Goal: Transaction & Acquisition: Purchase product/service

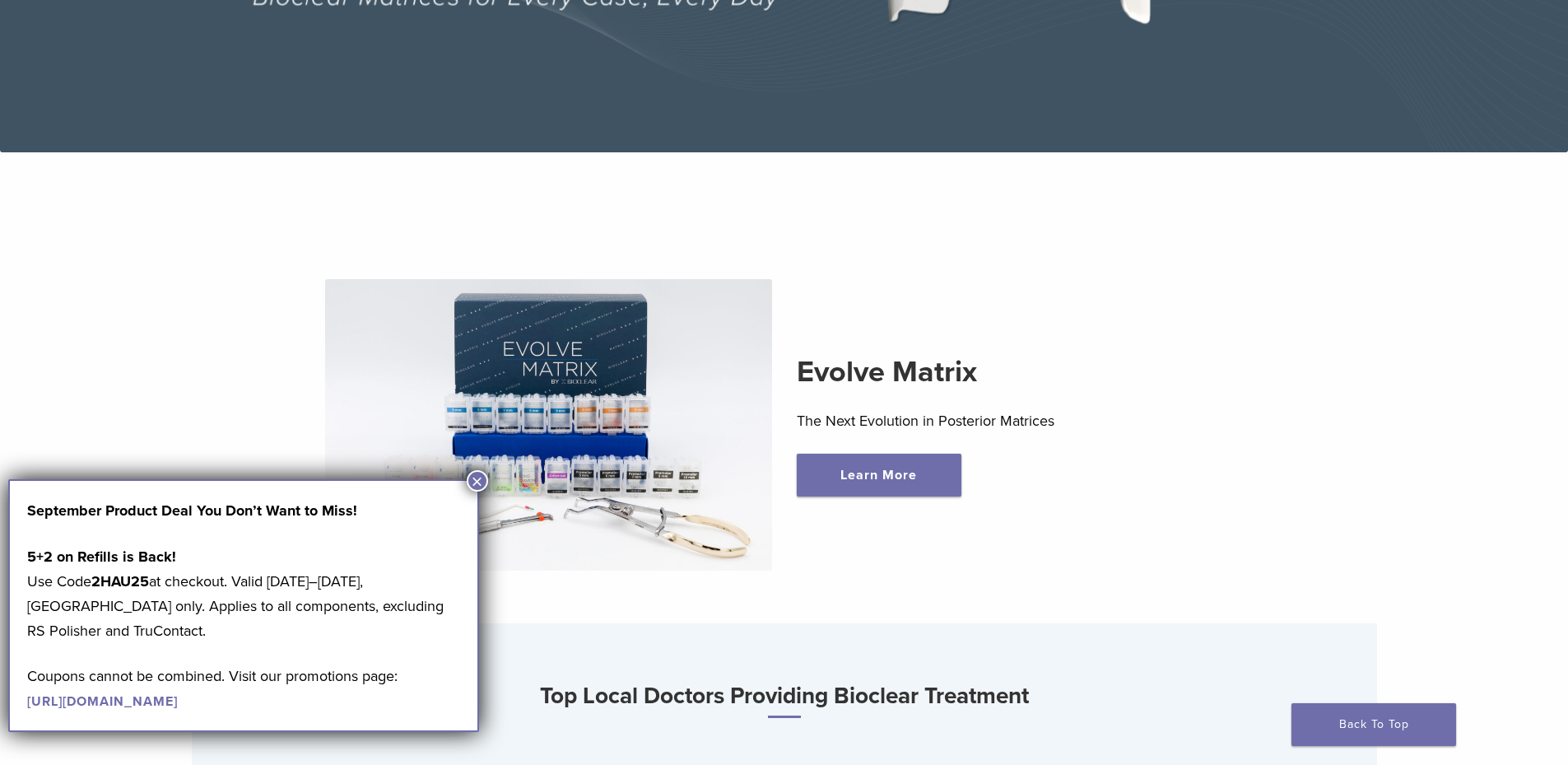
scroll to position [494, 0]
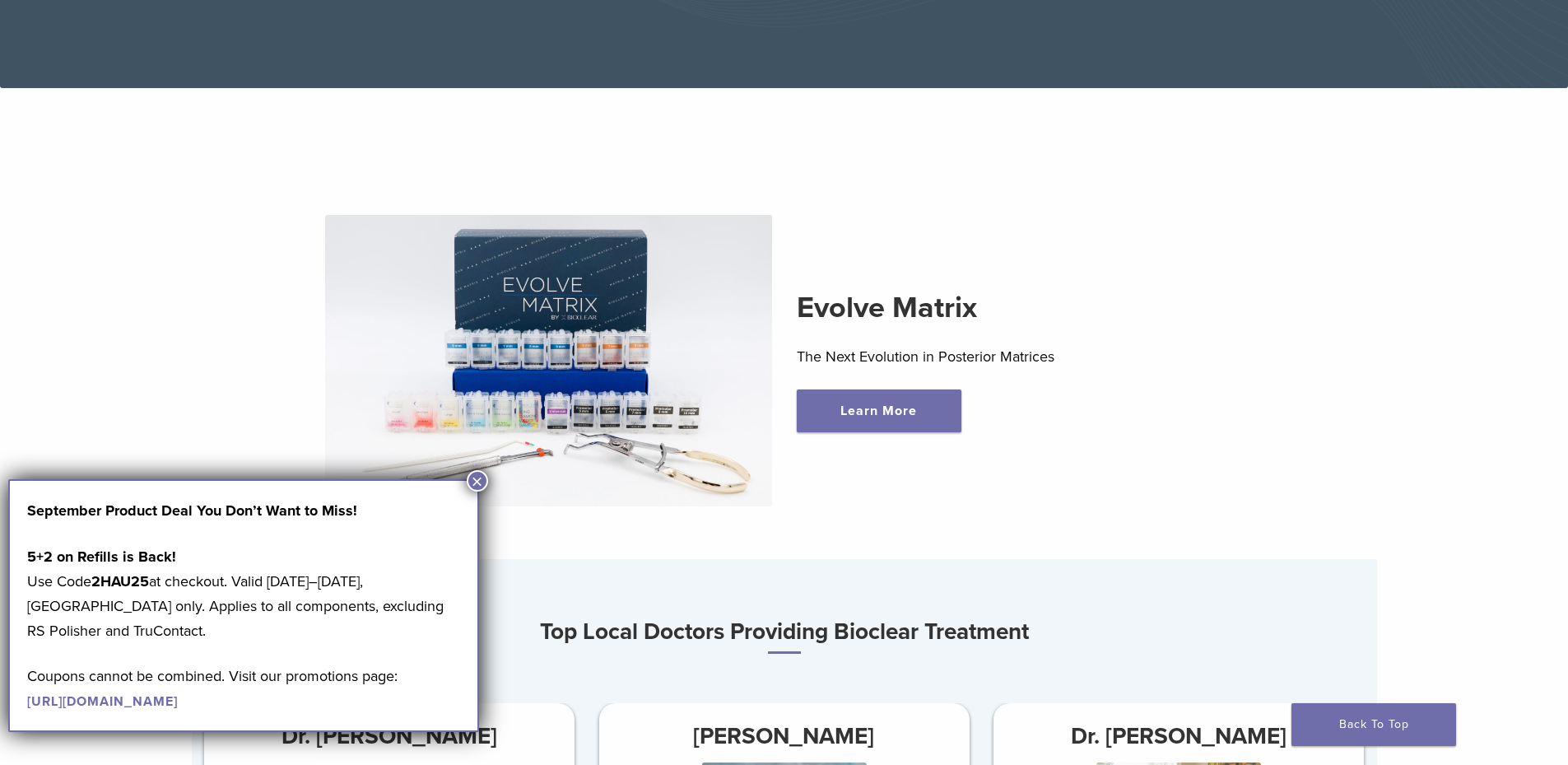
click at [478, 484] on button "×" at bounding box center [477, 481] width 21 height 21
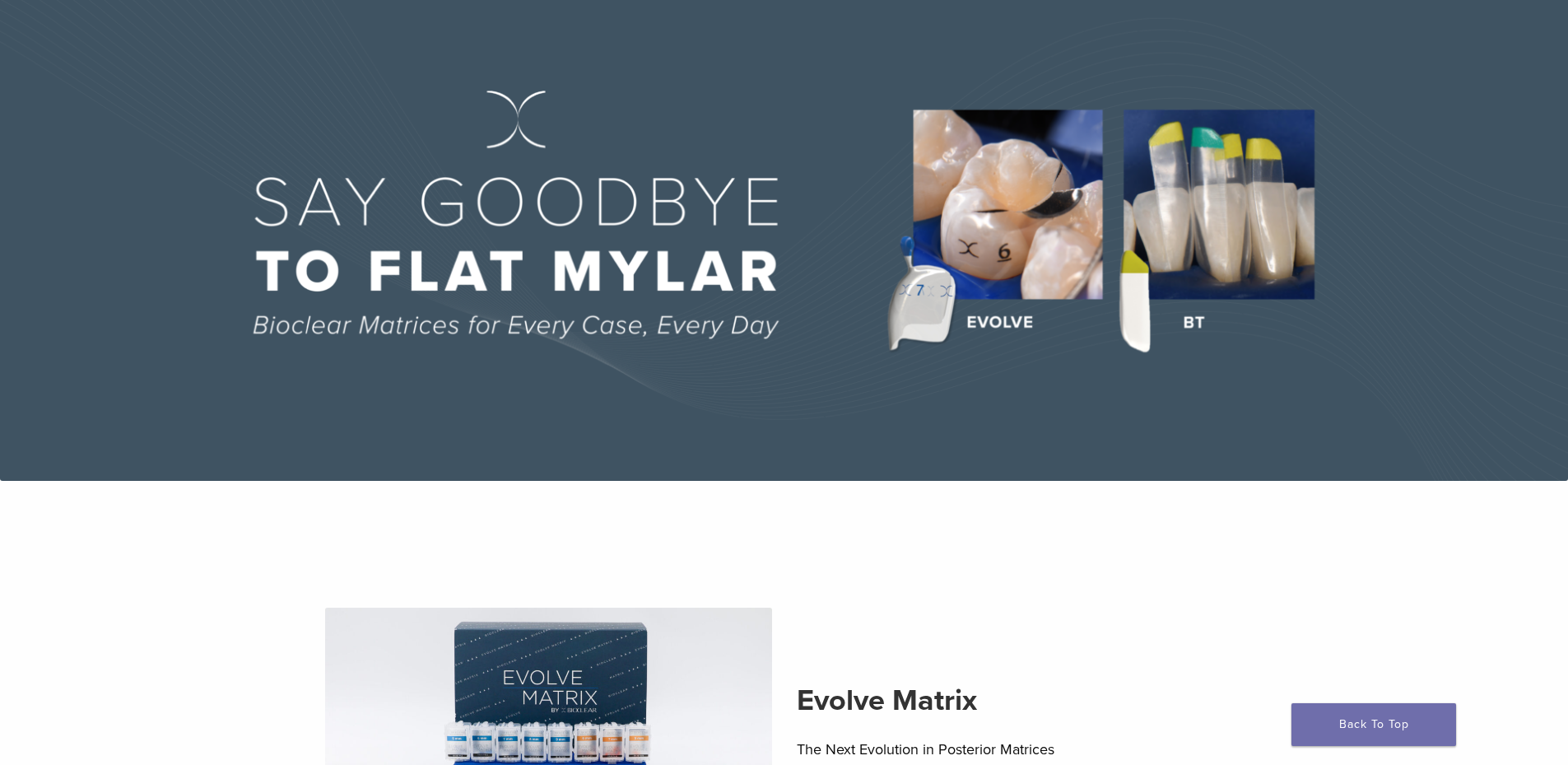
scroll to position [0, 0]
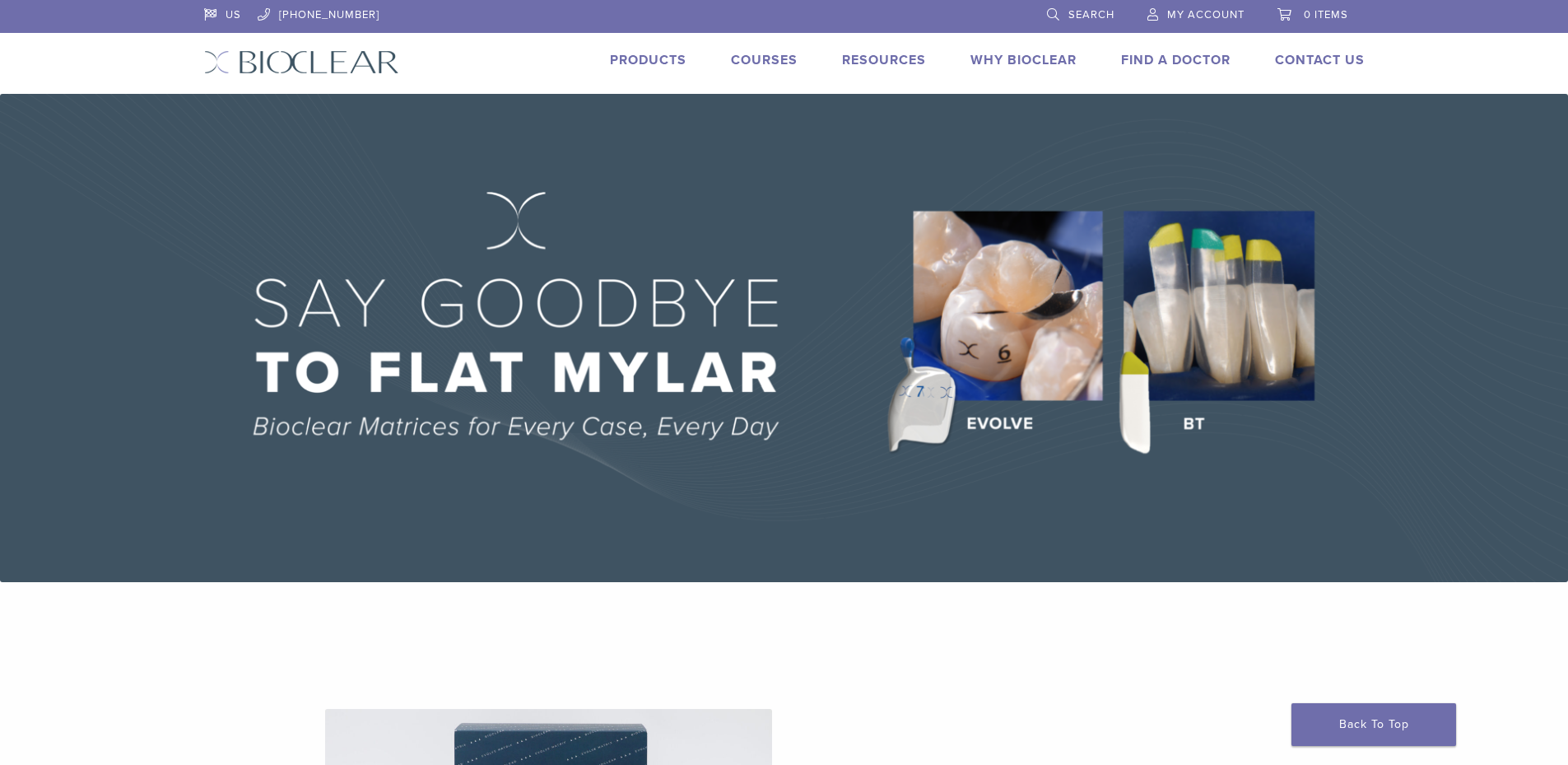
click at [661, 61] on link "Products" at bounding box center [648, 60] width 76 height 17
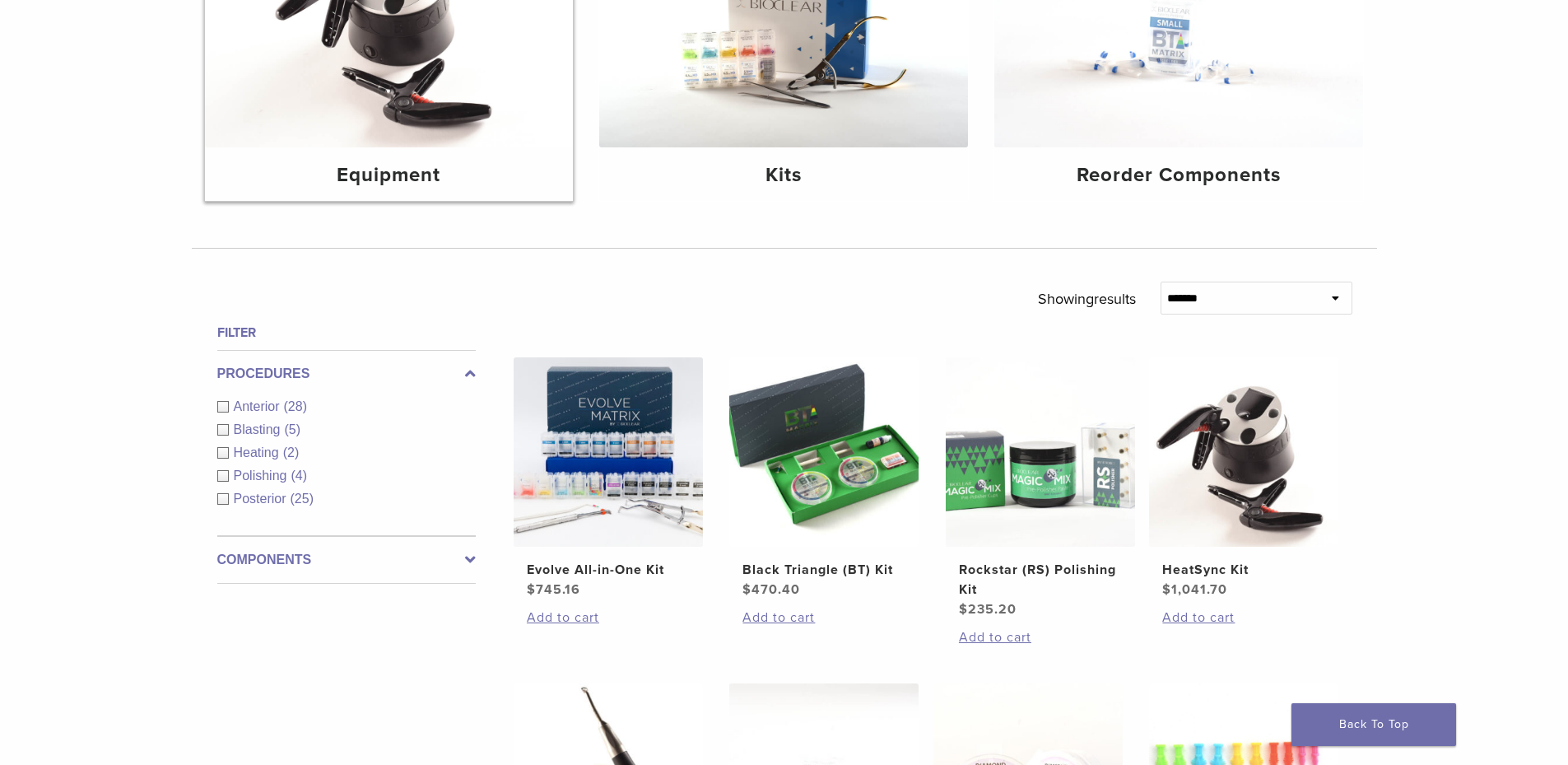
scroll to position [329, 0]
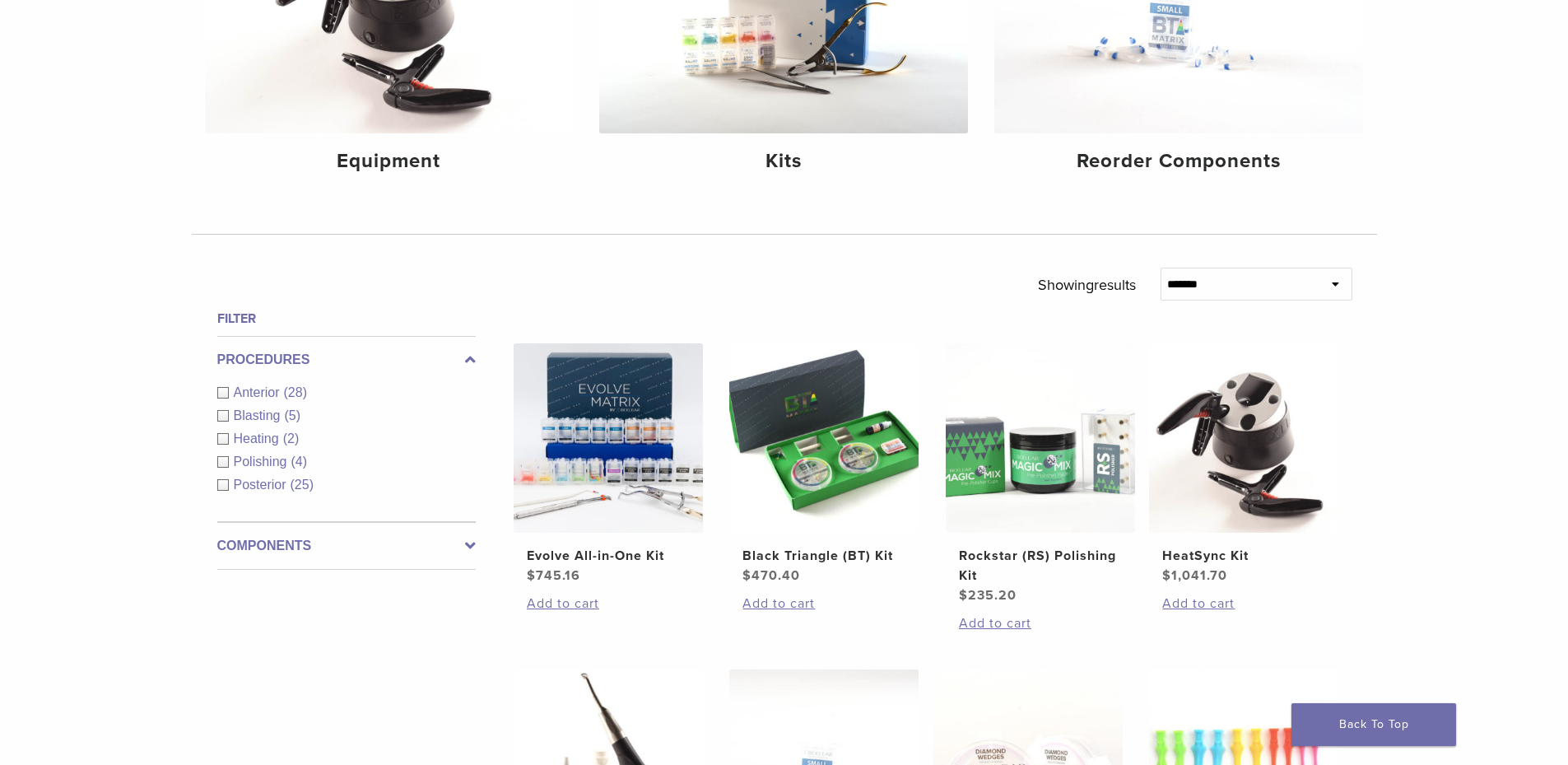
click at [248, 392] on span "Anterior" at bounding box center [258, 391] width 50 height 14
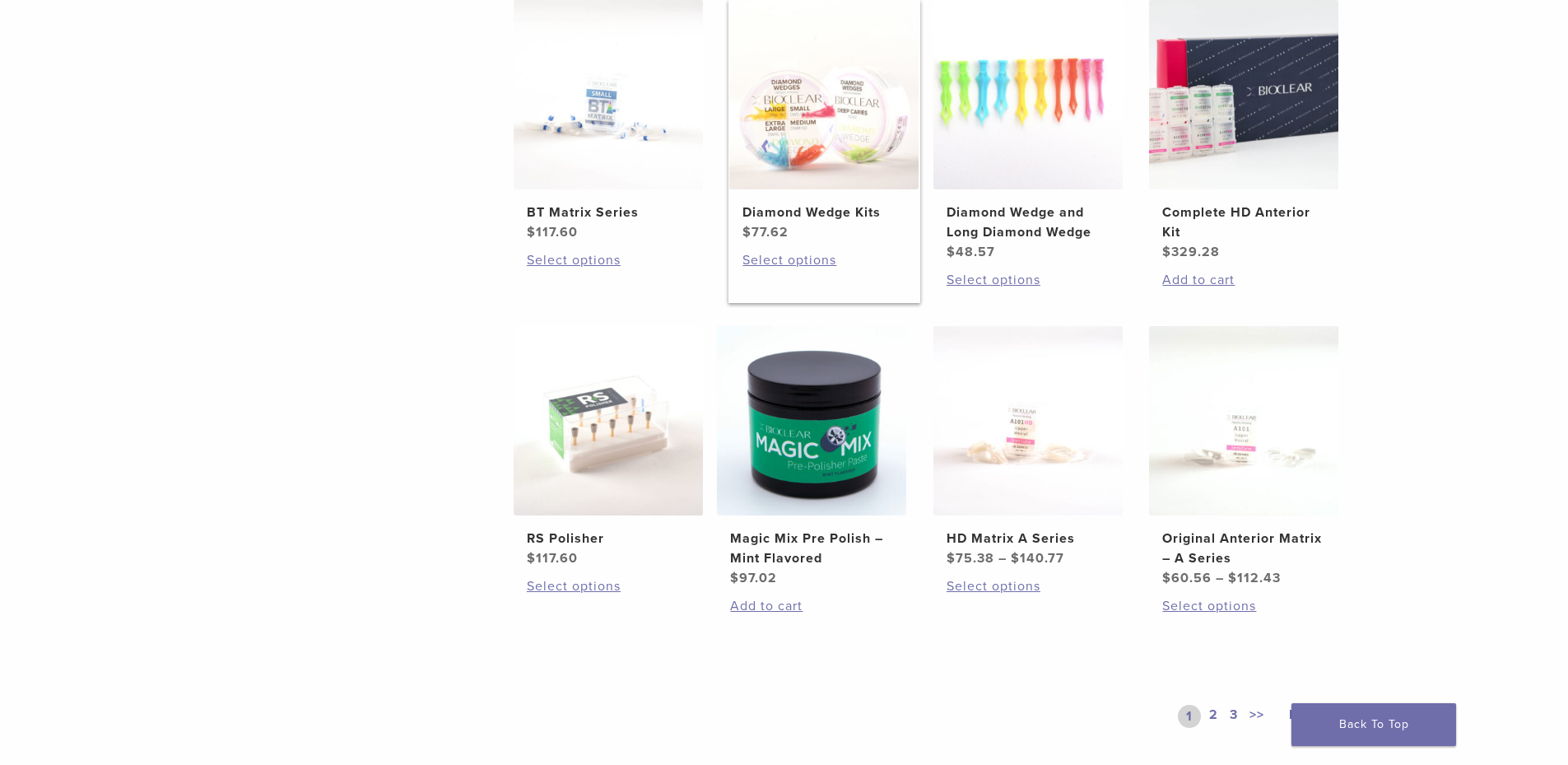
scroll to position [988, 0]
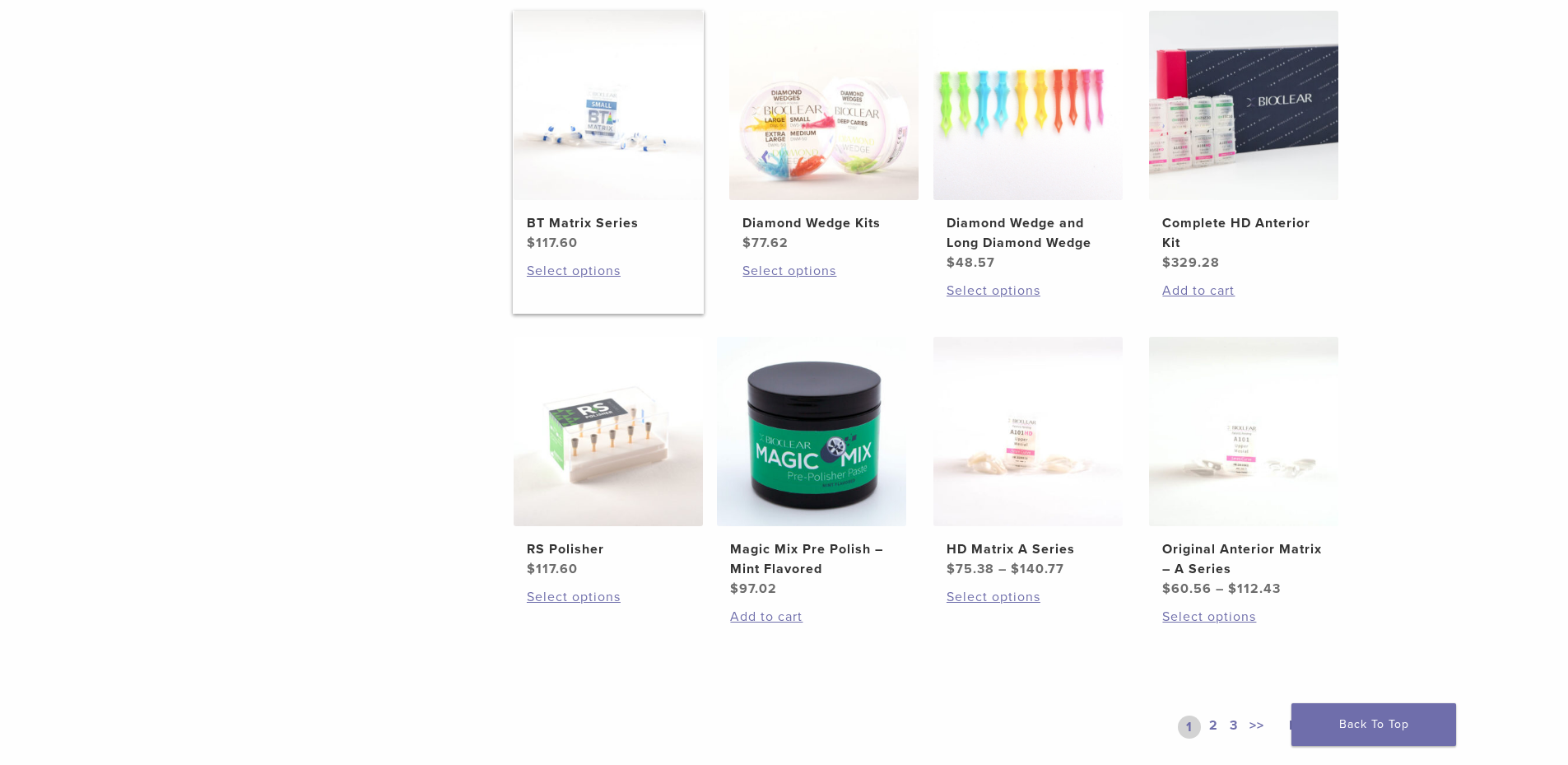
click at [578, 165] on img at bounding box center [609, 106] width 190 height 190
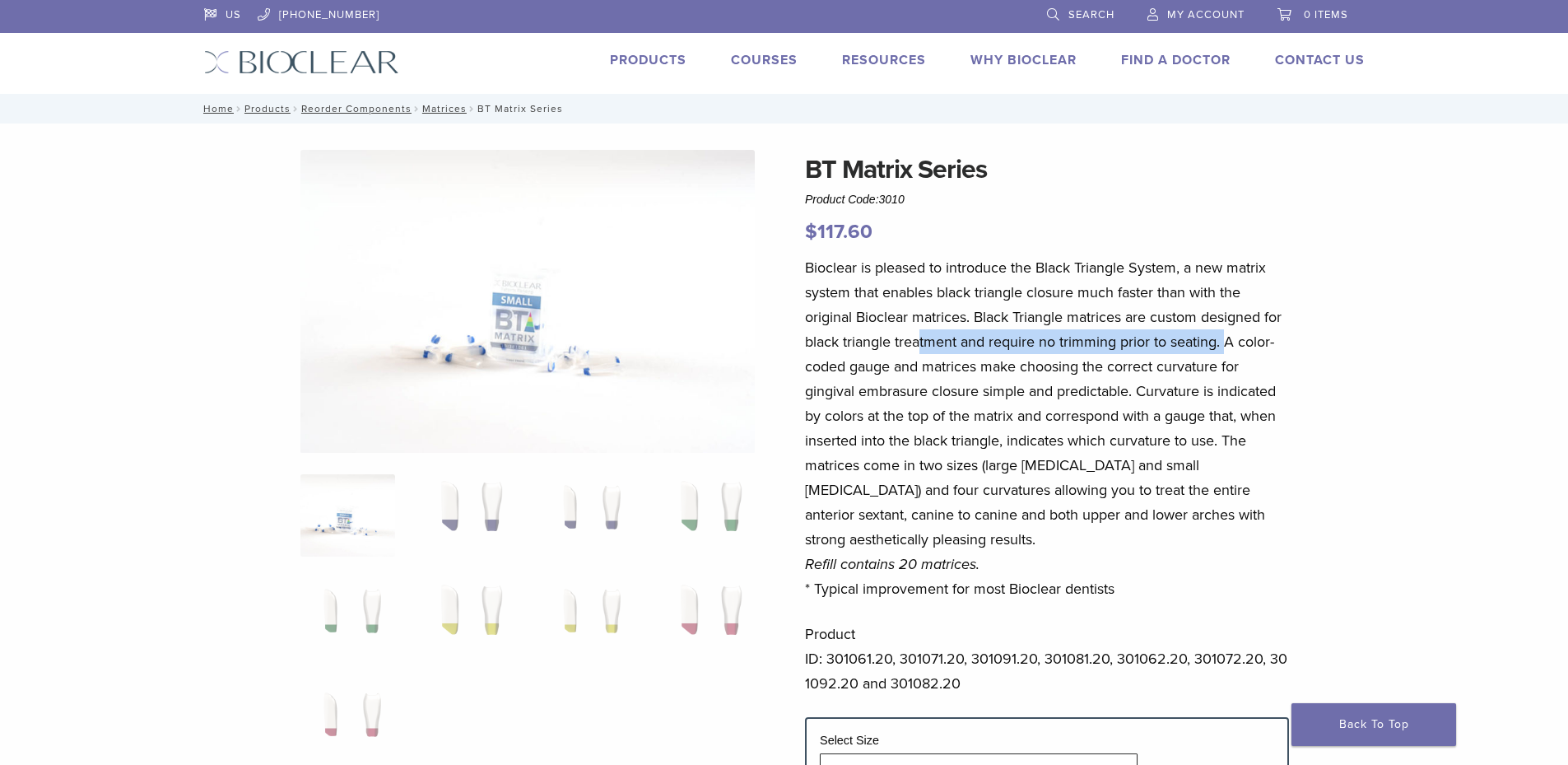
drag, startPoint x: 1022, startPoint y: 342, endPoint x: 1226, endPoint y: 341, distance: 204.0
click at [1226, 341] on p "Bioclear is pleased to introduce the Black Triangle System, a new matrix system…" at bounding box center [1047, 429] width 484 height 346
click at [1146, 385] on p "Bioclear is pleased to introduce the Black Triangle System, a new matrix system…" at bounding box center [1047, 429] width 484 height 346
click at [1223, 340] on p "Bioclear is pleased to introduce the Black Triangle System, a new matrix system…" at bounding box center [1047, 429] width 484 height 346
click at [895, 380] on p "Bioclear is pleased to introduce the Black Triangle System, a new matrix system…" at bounding box center [1047, 429] width 484 height 346
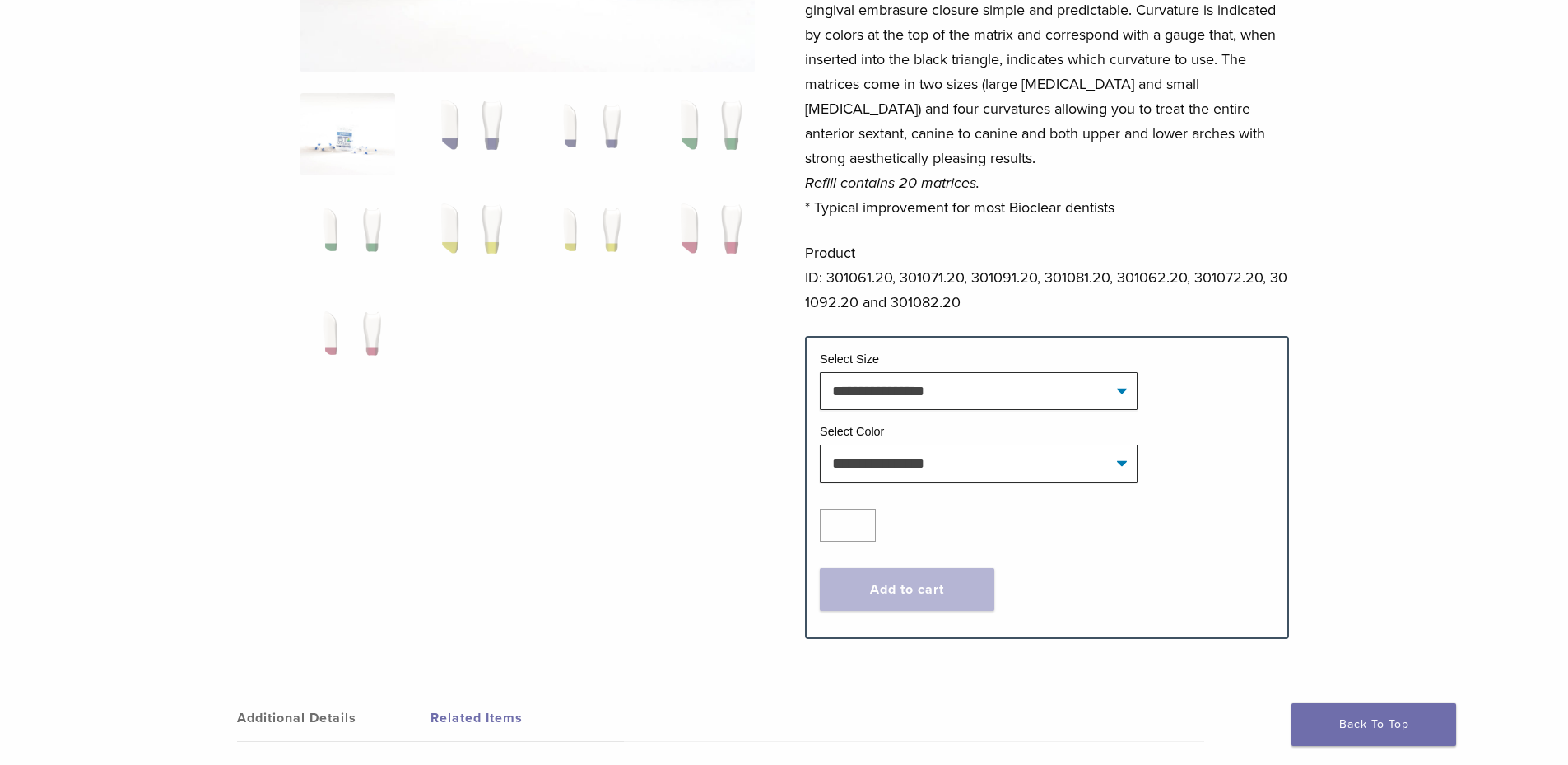
scroll to position [412, 0]
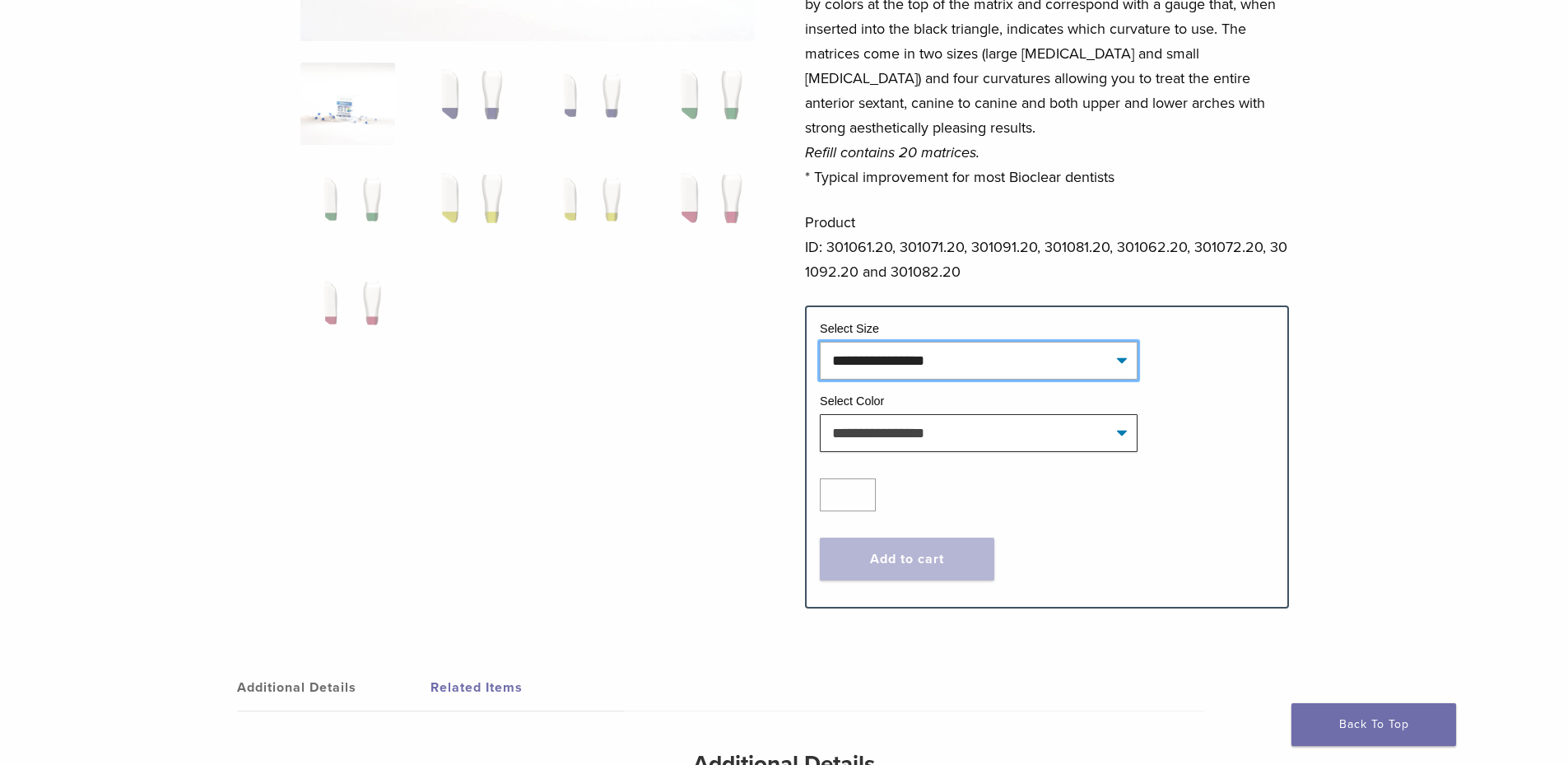
click at [1124, 359] on select "**********" at bounding box center [979, 360] width 318 height 38
click at [1370, 395] on div "**********" at bounding box center [784, 183] width 1185 height 891
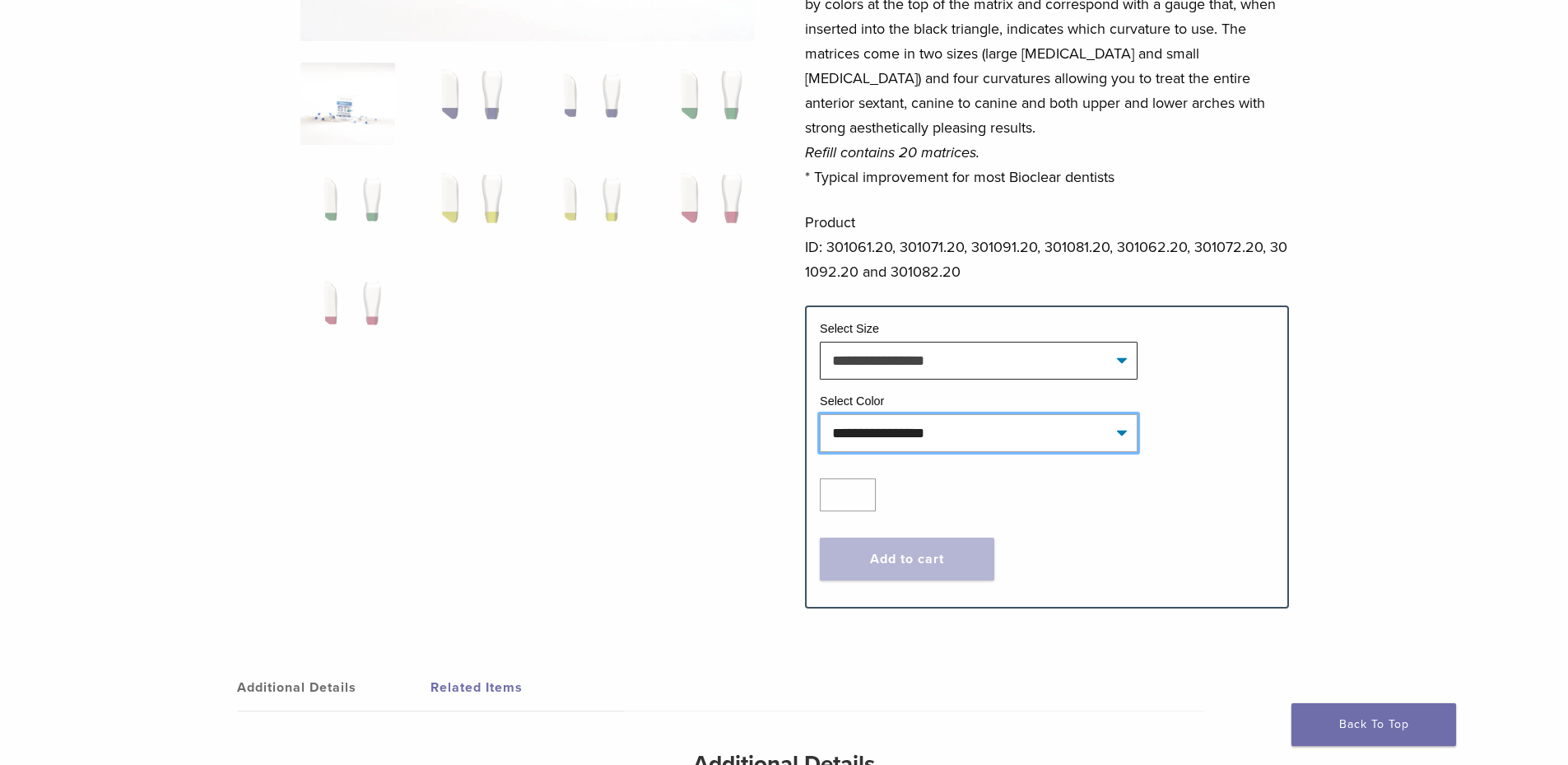
click at [1120, 429] on select "**********" at bounding box center [979, 432] width 318 height 38
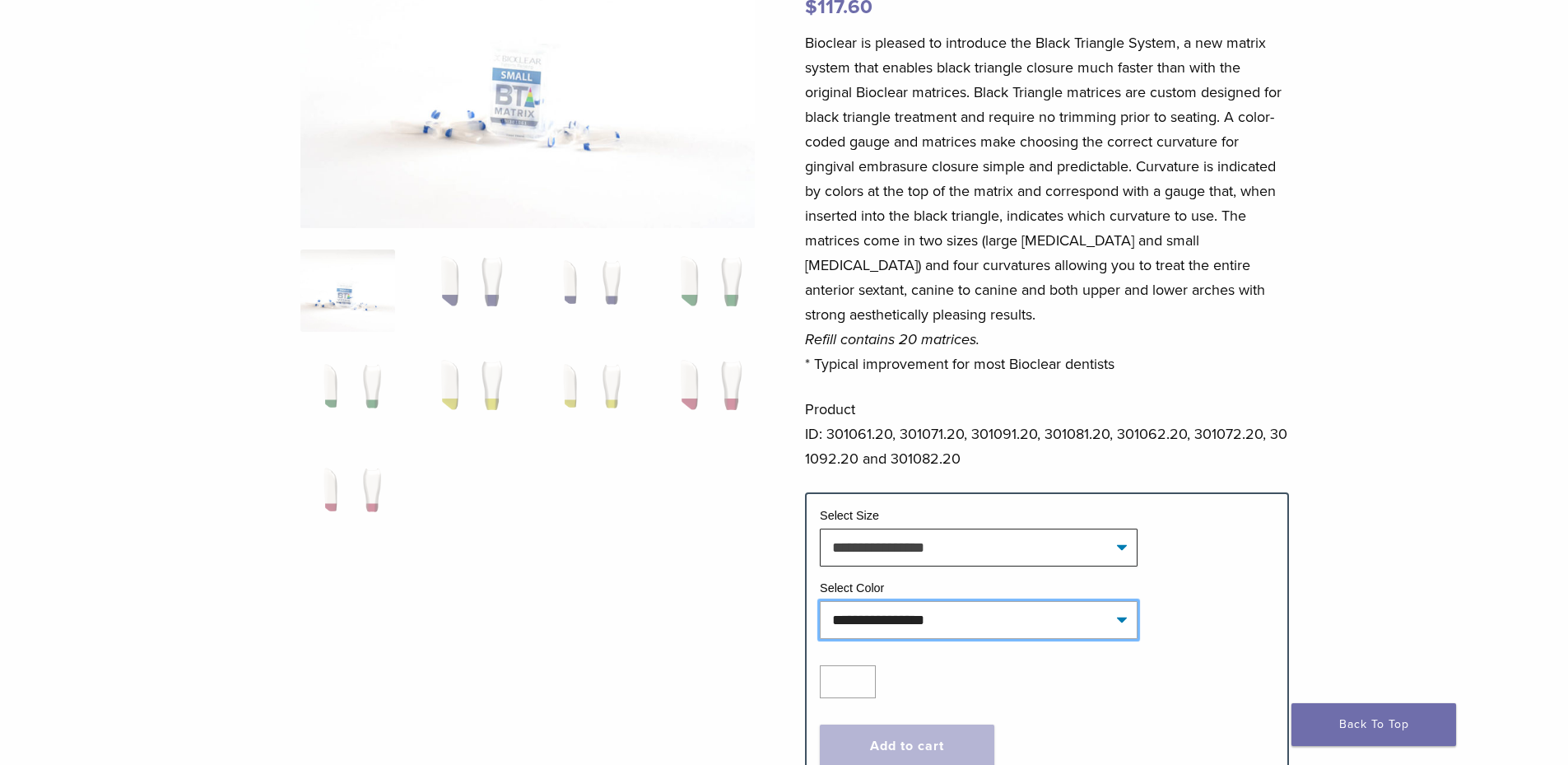
scroll to position [224, 0]
